Goal: Information Seeking & Learning: Learn about a topic

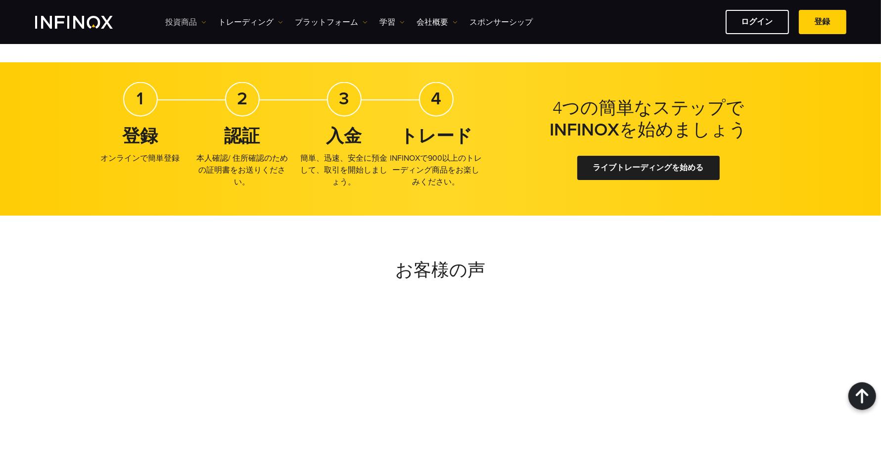
click at [198, 19] on link "投資商品" at bounding box center [186, 22] width 41 height 12
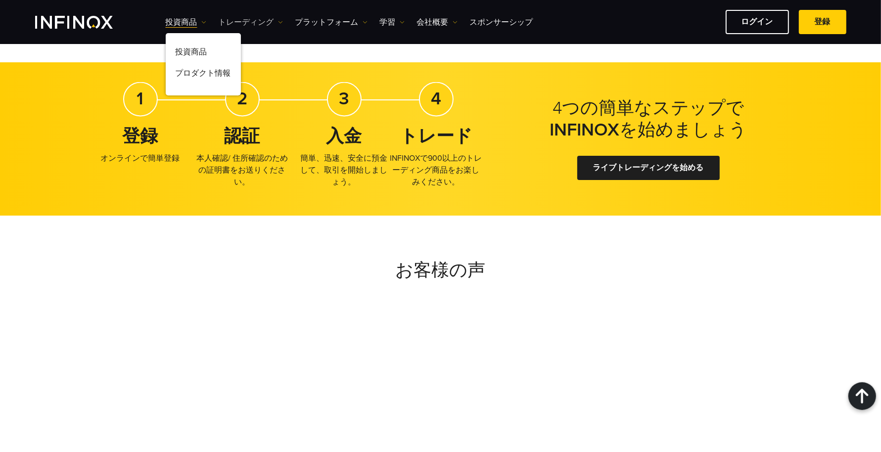
click at [248, 28] on link "トレーディング" at bounding box center [251, 22] width 64 height 12
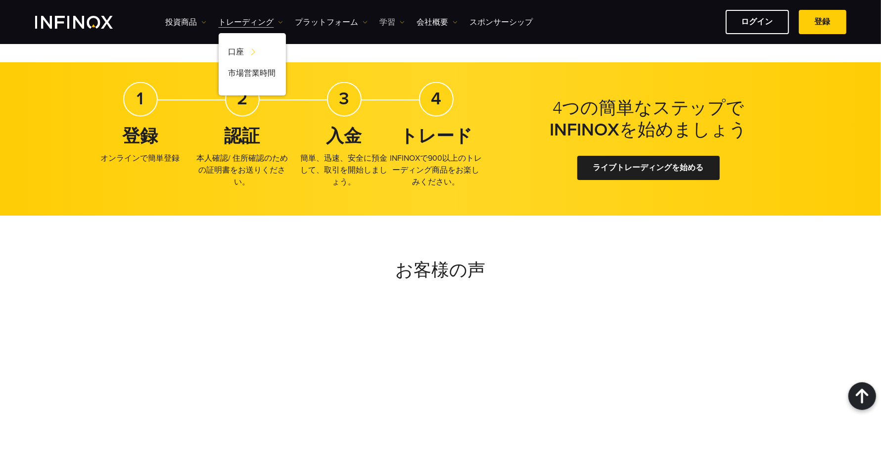
click at [397, 20] on link "学習" at bounding box center [392, 22] width 25 height 12
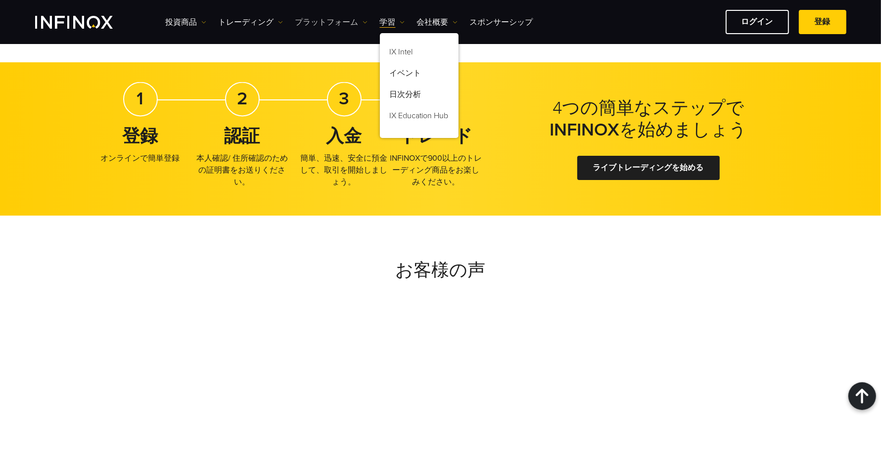
click at [354, 20] on link "プラットフォーム" at bounding box center [331, 22] width 72 height 12
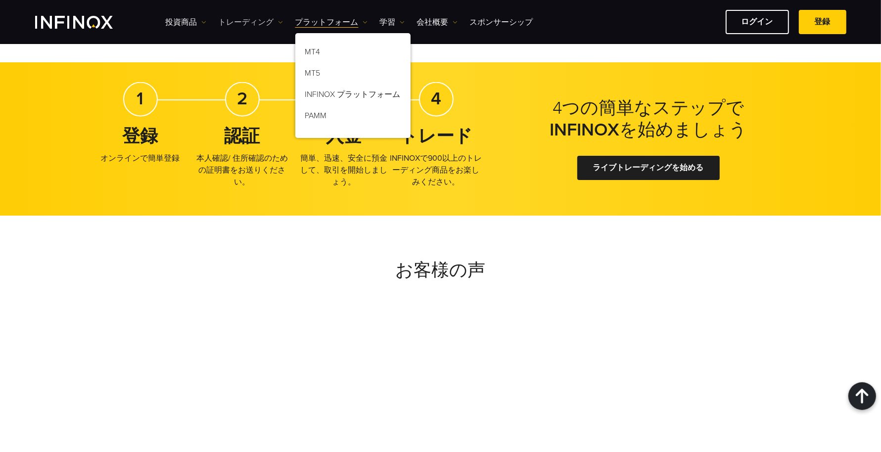
click at [275, 25] on link "トレーディング" at bounding box center [251, 22] width 64 height 12
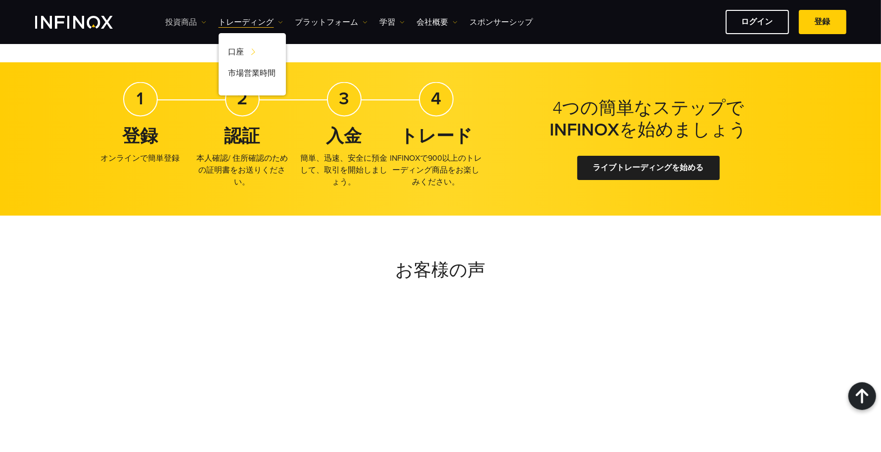
click at [189, 26] on link "投資商品" at bounding box center [186, 22] width 41 height 12
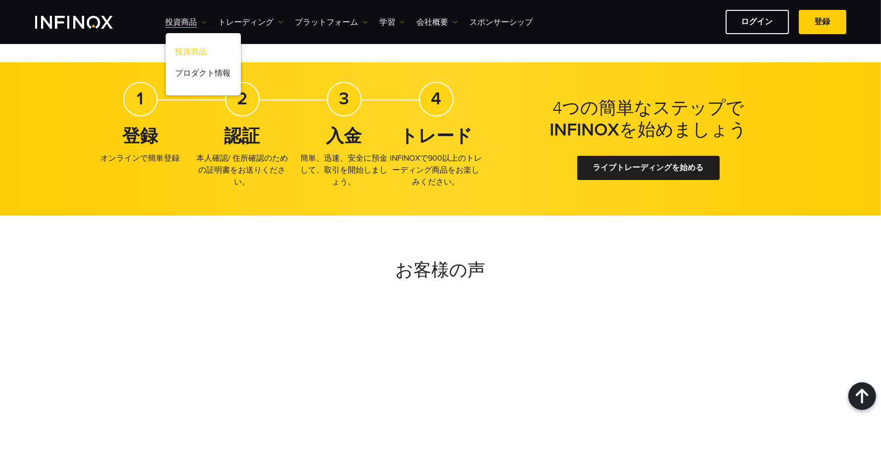
click at [197, 50] on link "投資商品" at bounding box center [203, 53] width 75 height 21
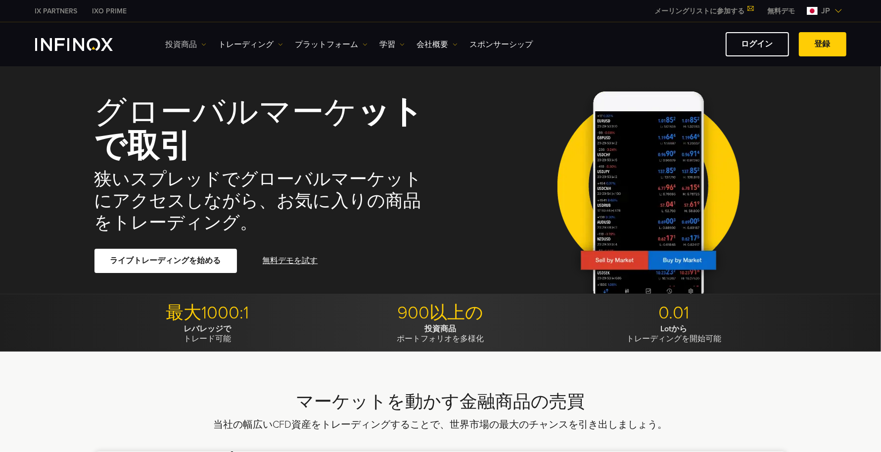
click at [203, 43] on img at bounding box center [203, 44] width 5 height 5
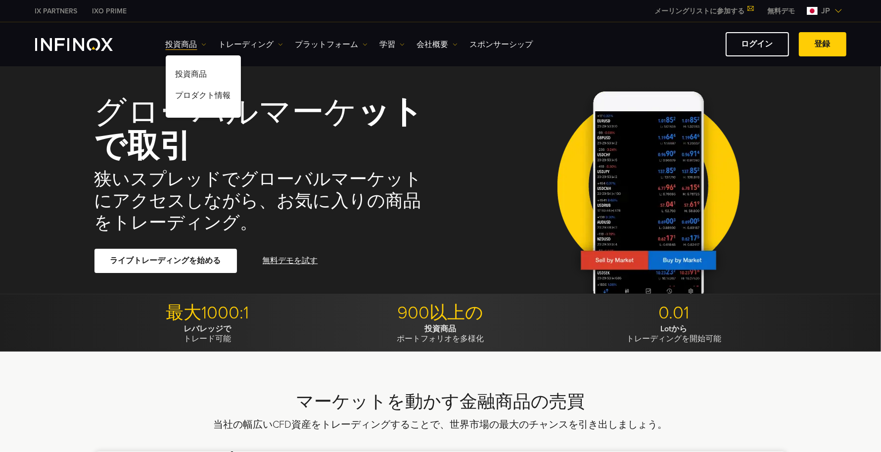
click at [826, 10] on span "jp" at bounding box center [825, 11] width 17 height 12
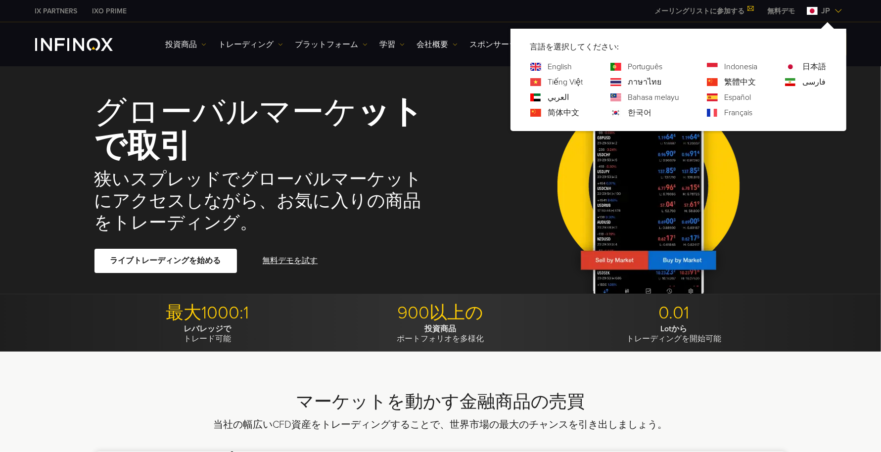
click at [552, 66] on link "English" at bounding box center [560, 67] width 24 height 12
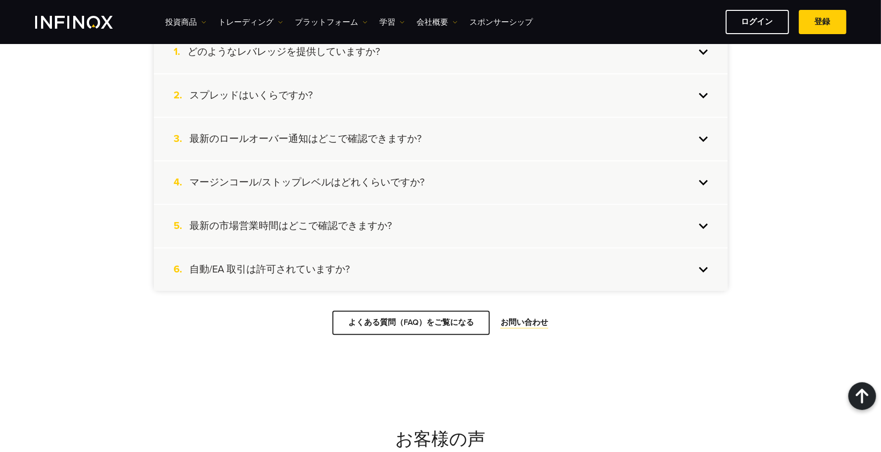
scroll to position [2328, 0]
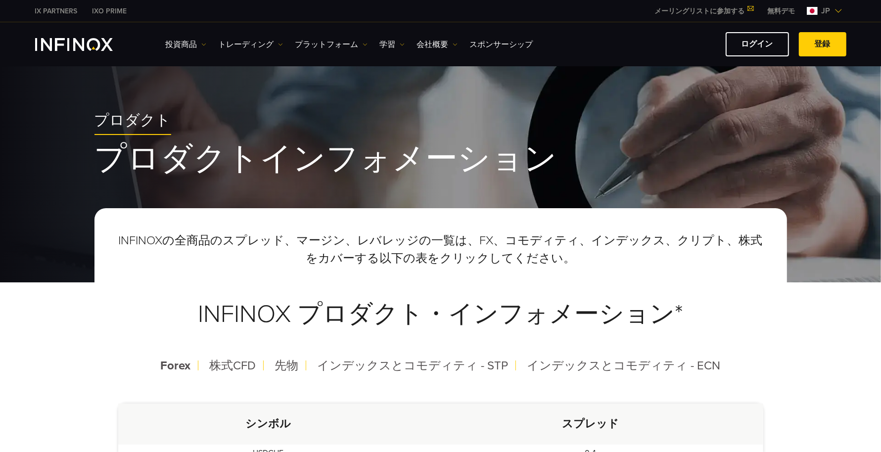
click at [832, 10] on span "jp" at bounding box center [825, 11] width 17 height 12
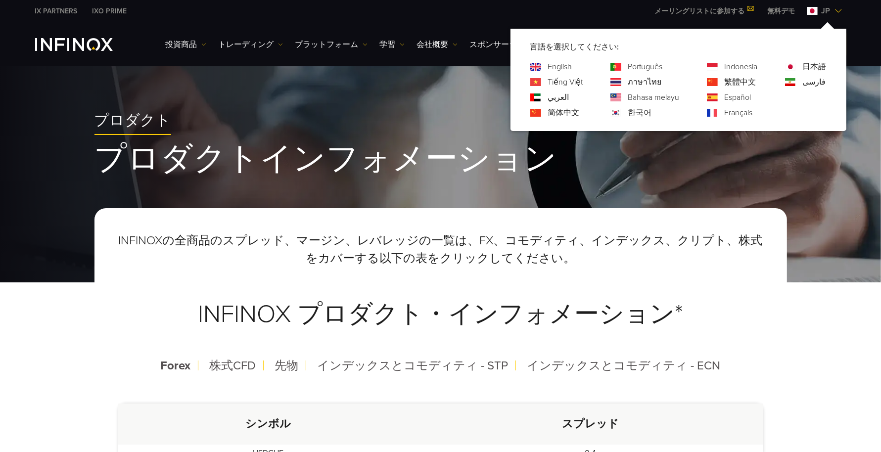
click at [564, 65] on link "English" at bounding box center [560, 67] width 24 height 12
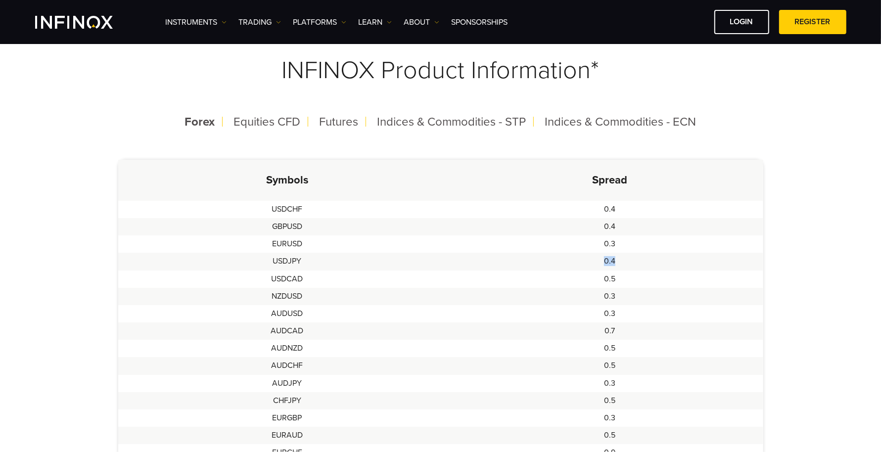
drag, startPoint x: 598, startPoint y: 258, endPoint x: 634, endPoint y: 254, distance: 35.8
click at [634, 254] on td "0.4" at bounding box center [609, 261] width 307 height 17
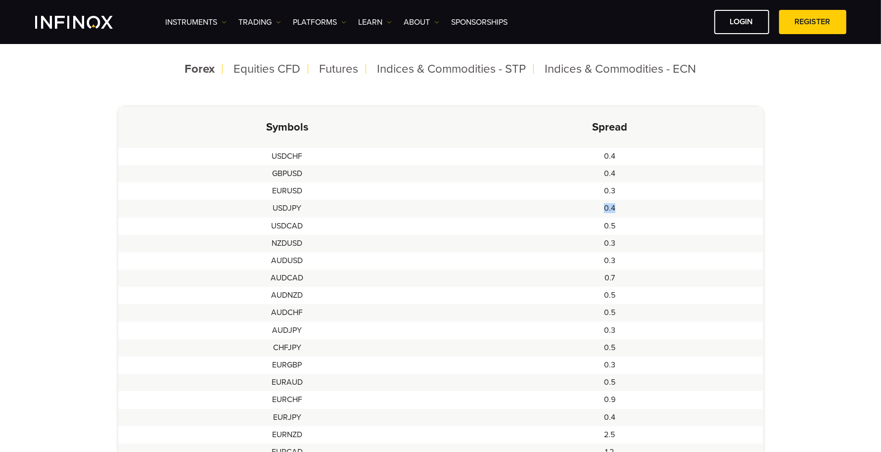
scroll to position [247, 0]
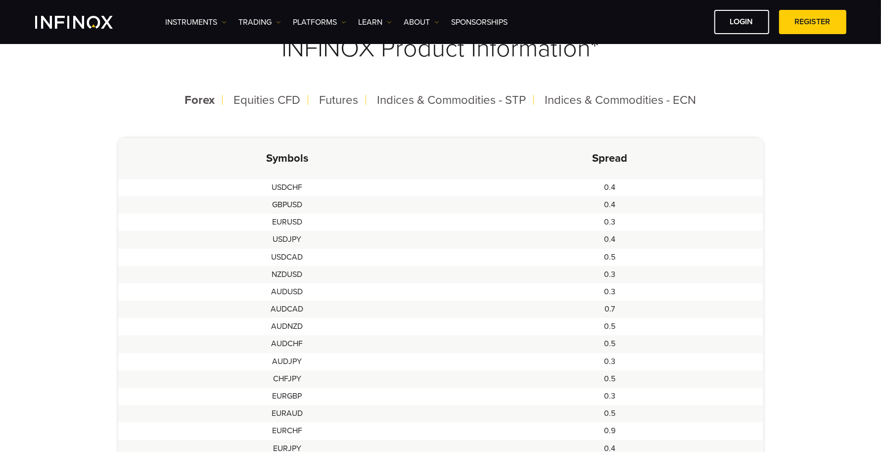
click at [477, 362] on td "0.3" at bounding box center [609, 361] width 307 height 17
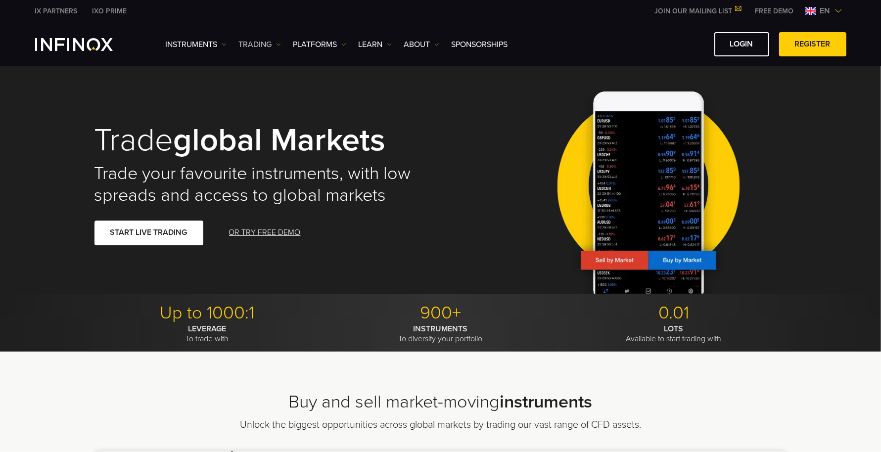
click at [278, 40] on link "TRADING" at bounding box center [260, 45] width 42 height 12
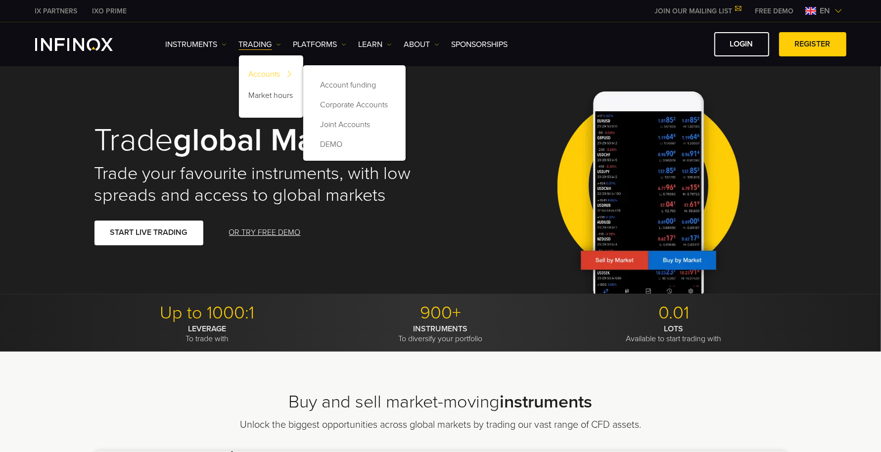
click at [271, 69] on link "Accounts" at bounding box center [271, 75] width 64 height 21
